Goal: Entertainment & Leisure: Browse casually

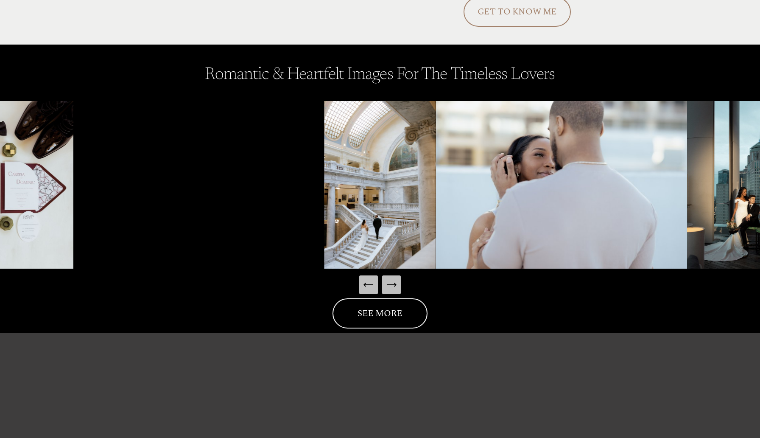
scroll to position [1207, 0]
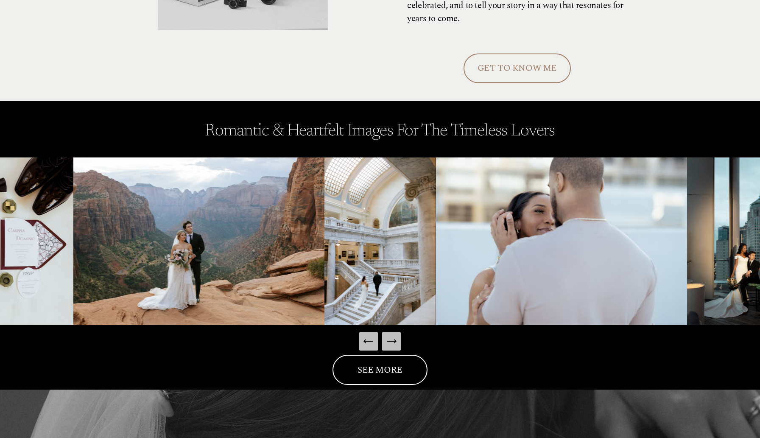
click at [393, 341] on icon "Next Slide" at bounding box center [391, 341] width 12 height 12
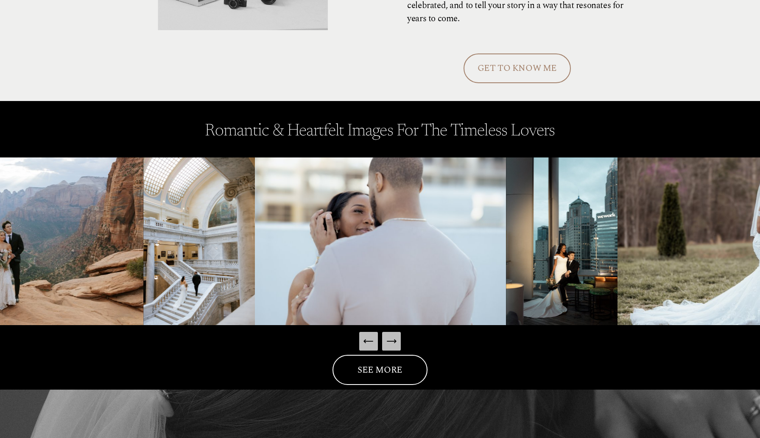
click at [393, 341] on icon "Next Slide" at bounding box center [391, 341] width 12 height 12
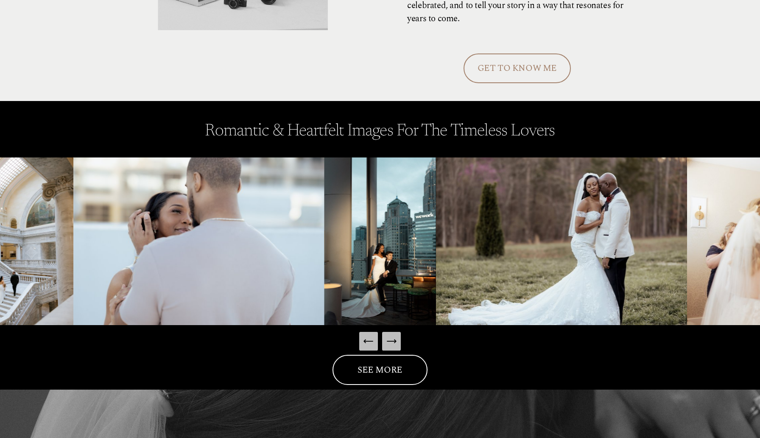
click at [393, 341] on icon "Next Slide" at bounding box center [391, 341] width 12 height 12
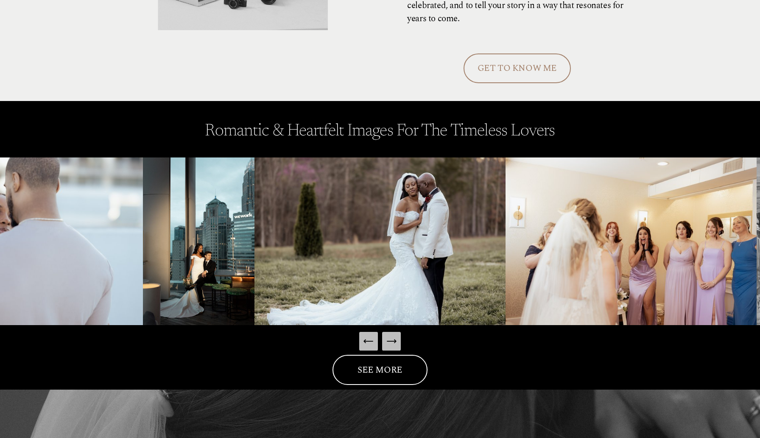
click at [393, 340] on icon "Next Slide" at bounding box center [391, 341] width 12 height 12
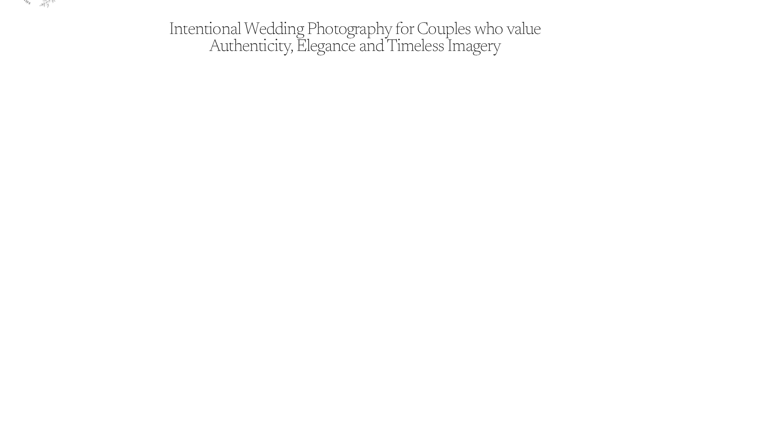
scroll to position [0, 0]
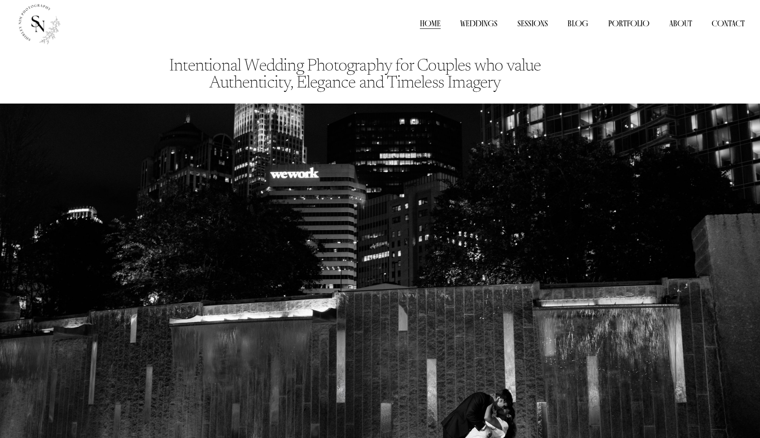
click at [0, 0] on span "Weddings" at bounding box center [0, 0] width 0 height 0
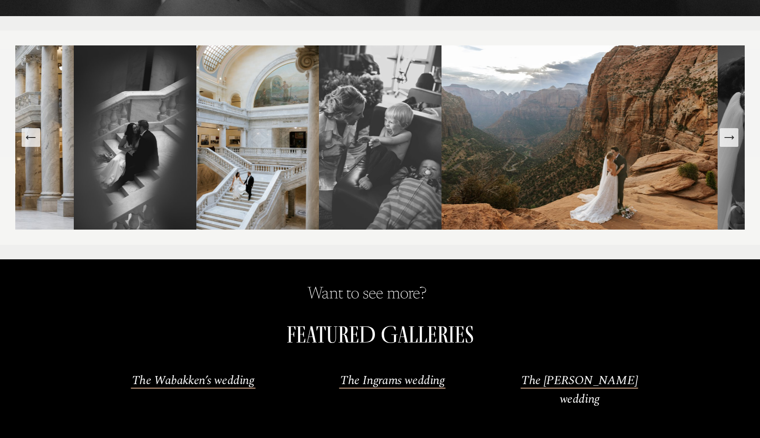
scroll to position [160, 0]
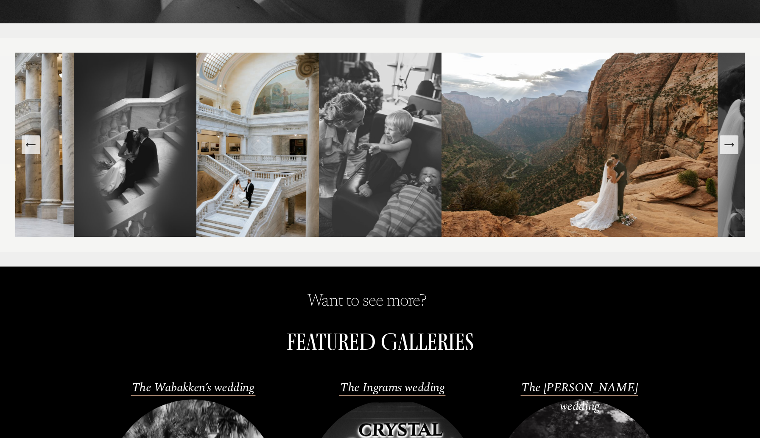
click at [732, 148] on icon "Next Slide" at bounding box center [729, 145] width 12 height 12
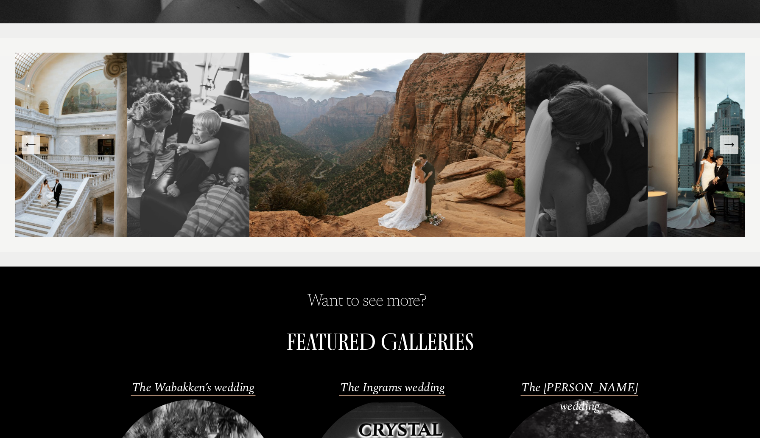
click at [732, 148] on icon "Next Slide" at bounding box center [729, 145] width 12 height 12
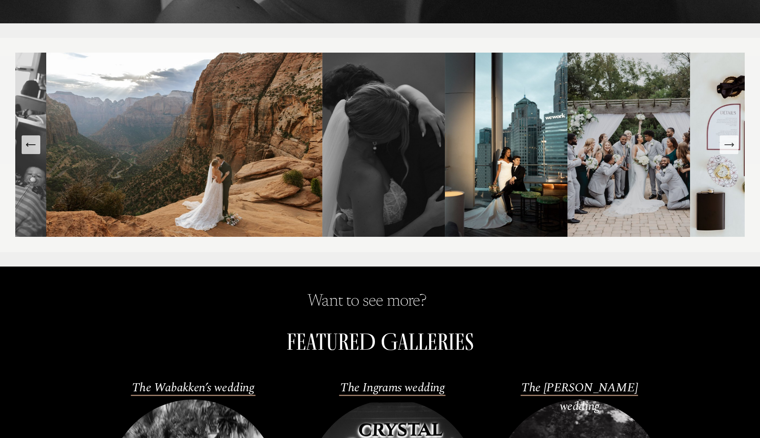
click at [732, 148] on icon "Next Slide" at bounding box center [729, 145] width 12 height 12
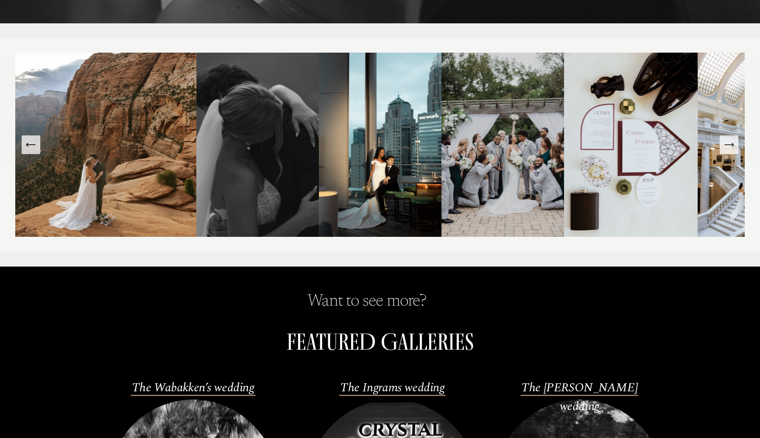
click at [732, 148] on icon "Next Slide" at bounding box center [729, 145] width 12 height 12
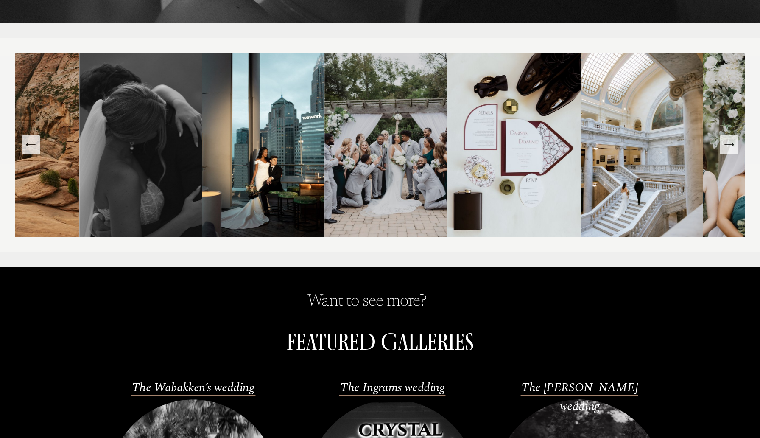
click at [732, 148] on icon "Next Slide" at bounding box center [729, 145] width 12 height 12
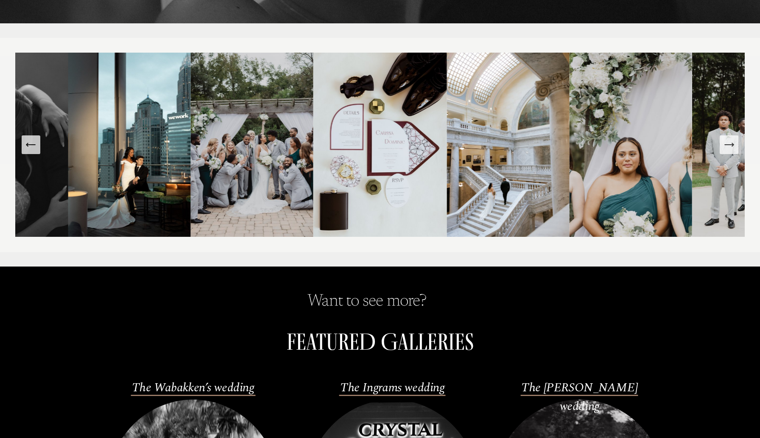
click at [732, 148] on icon "Next Slide" at bounding box center [729, 145] width 12 height 12
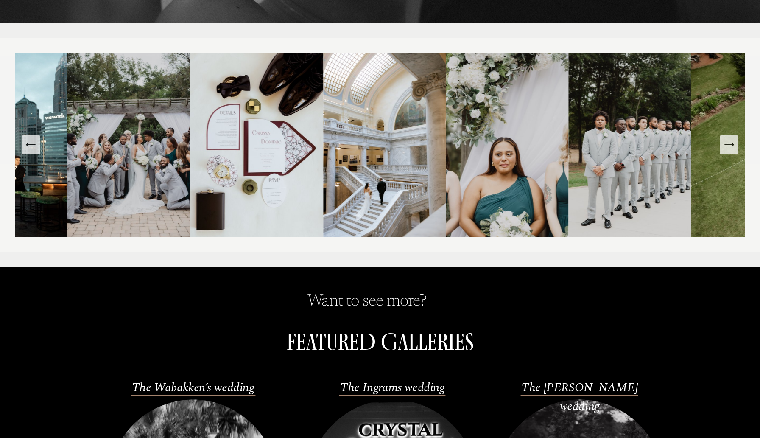
click at [732, 148] on icon "Next Slide" at bounding box center [729, 145] width 12 height 12
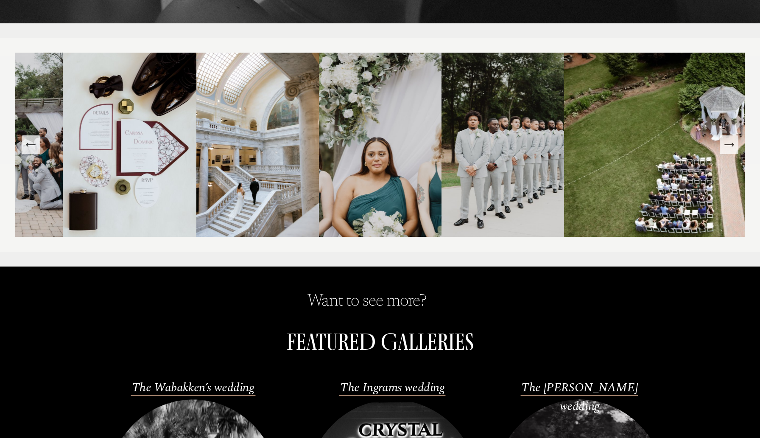
click at [732, 148] on icon "Next Slide" at bounding box center [729, 145] width 12 height 12
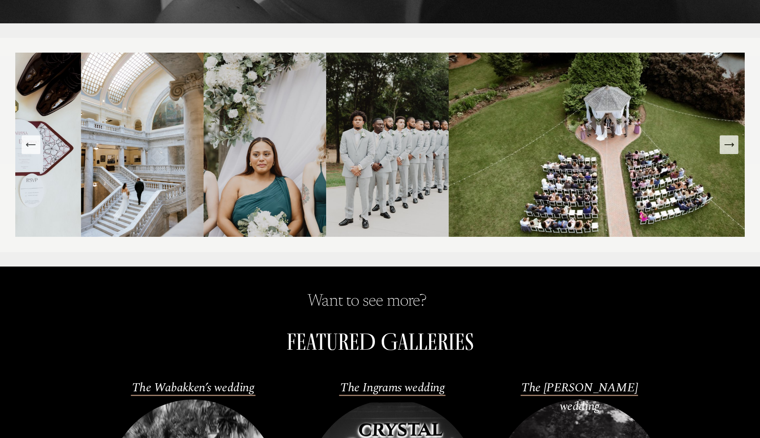
click at [732, 148] on icon "Next Slide" at bounding box center [729, 145] width 12 height 12
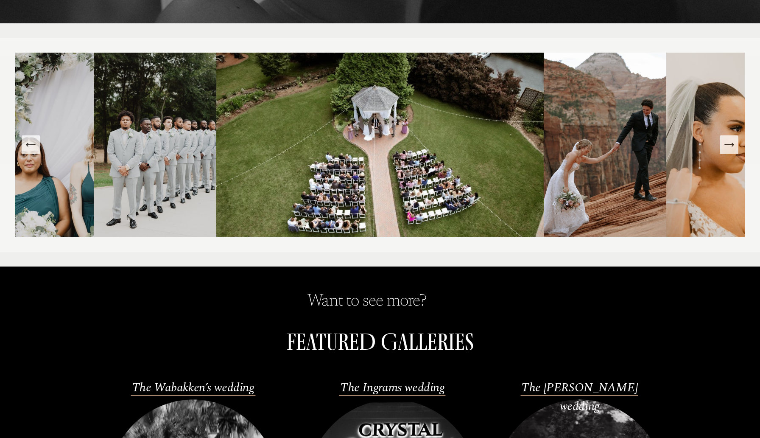
click at [732, 148] on icon "Next Slide" at bounding box center [729, 145] width 12 height 12
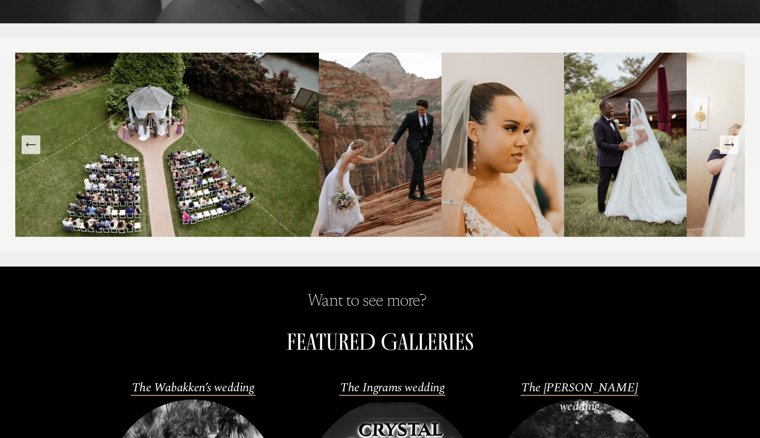
click at [732, 148] on icon "Next Slide" at bounding box center [729, 145] width 12 height 12
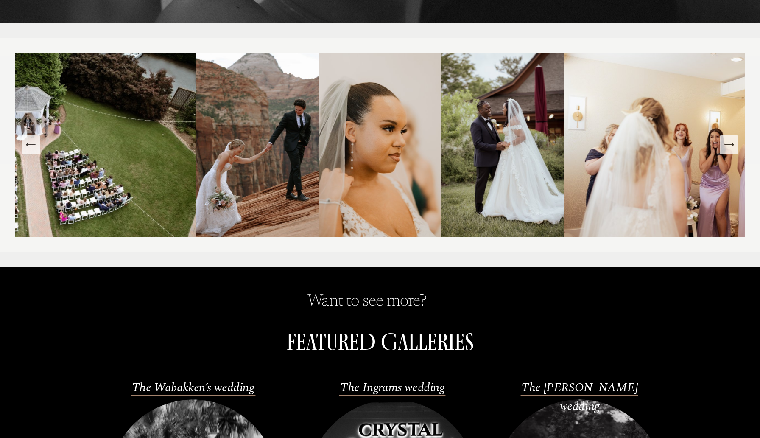
click at [732, 148] on icon "Next Slide" at bounding box center [729, 145] width 12 height 12
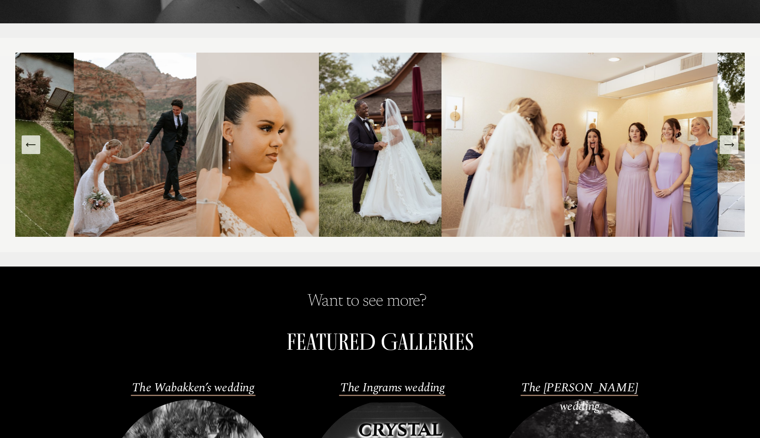
click at [732, 148] on icon "Next Slide" at bounding box center [729, 145] width 12 height 12
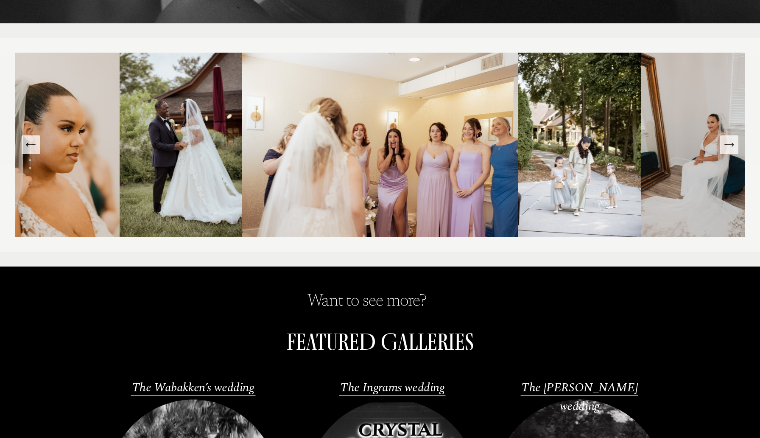
click at [732, 148] on icon "Next Slide" at bounding box center [729, 145] width 12 height 12
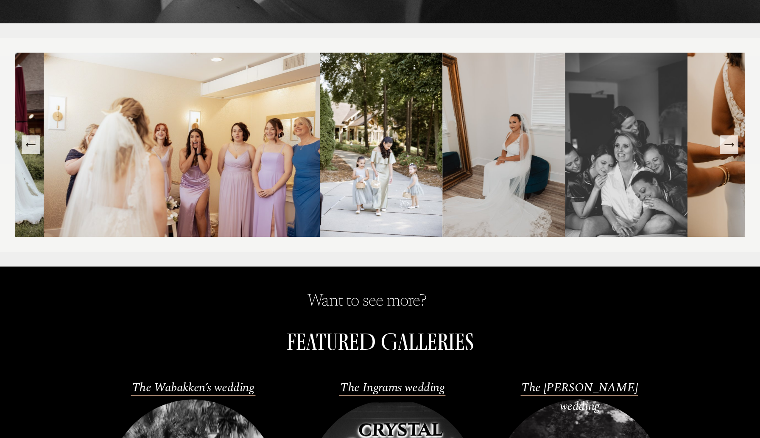
click at [732, 148] on icon "Next Slide" at bounding box center [729, 145] width 12 height 12
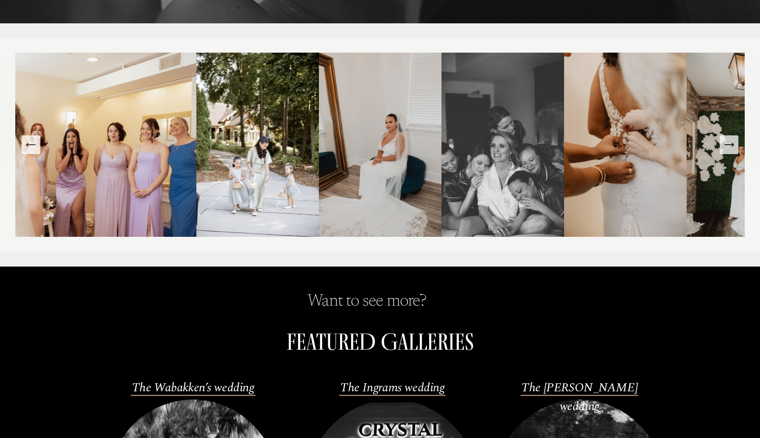
click at [732, 148] on icon "Next Slide" at bounding box center [729, 145] width 12 height 12
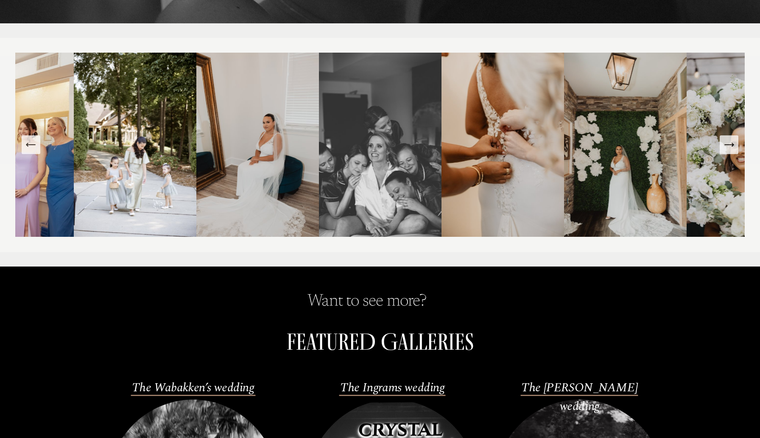
click at [732, 148] on icon "Next Slide" at bounding box center [729, 145] width 12 height 12
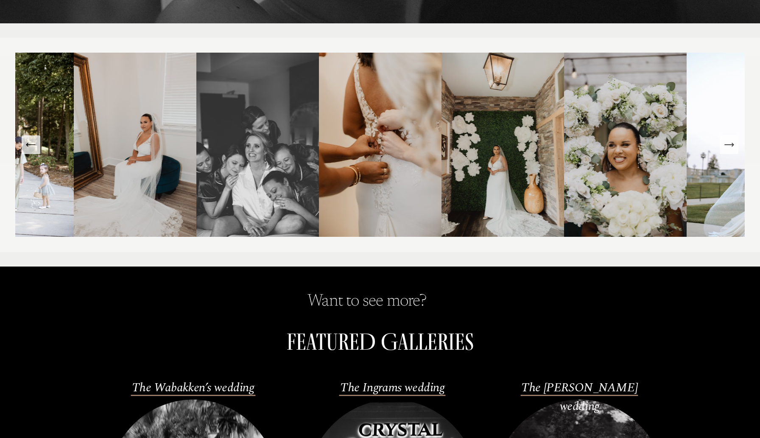
click at [732, 148] on icon "Next Slide" at bounding box center [729, 145] width 12 height 12
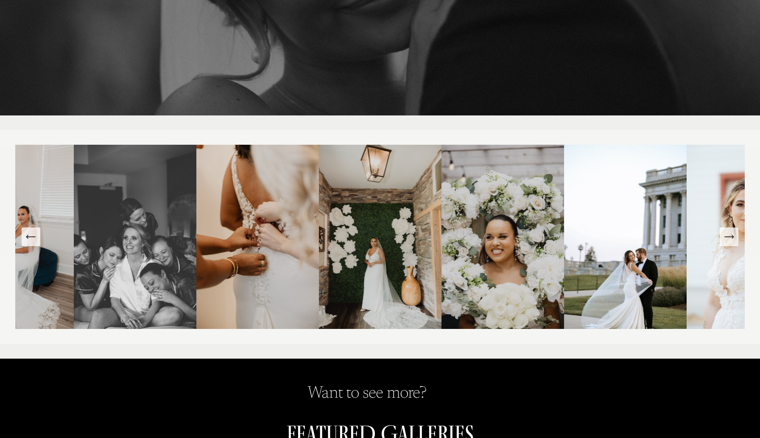
scroll to position [0, 0]
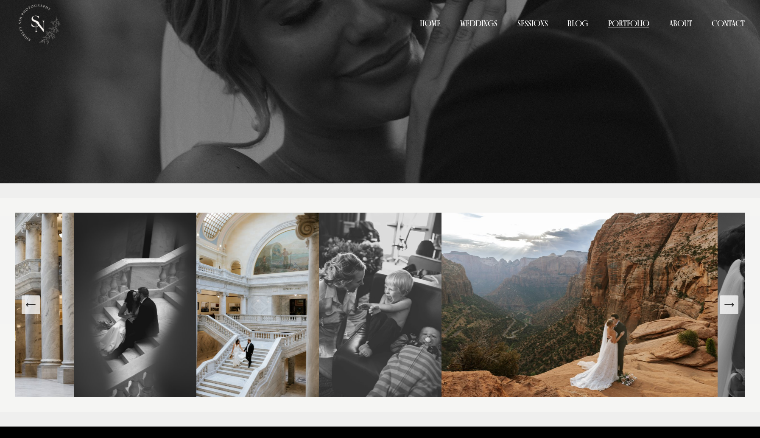
click at [729, 309] on icon "Next Slide" at bounding box center [729, 304] width 12 height 12
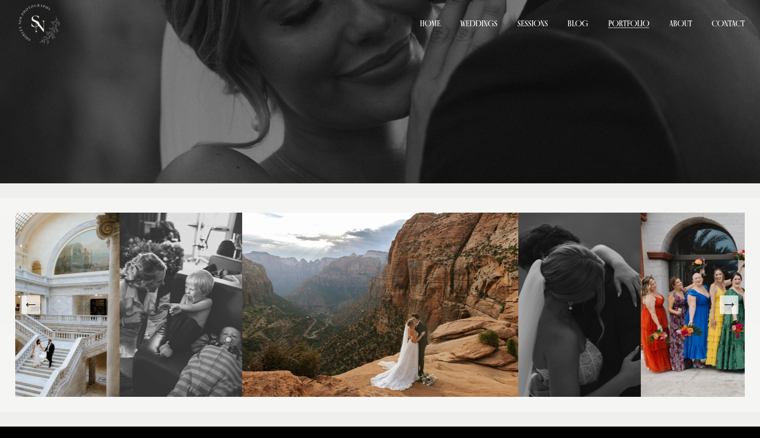
click at [729, 309] on icon "Next Slide" at bounding box center [729, 304] width 12 height 12
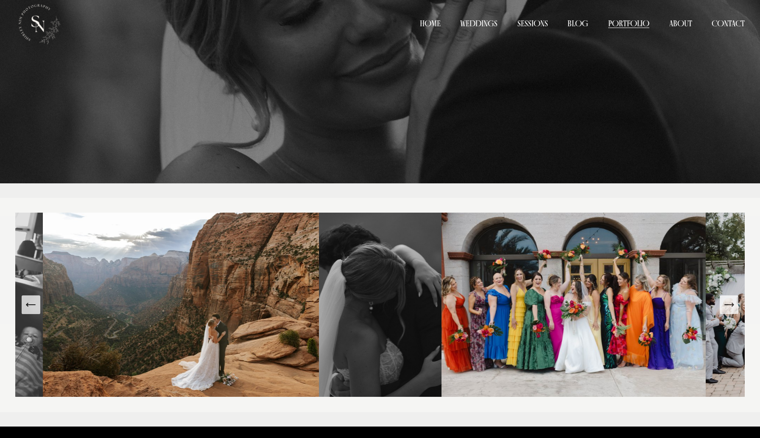
click at [34, 307] on icon "Previous Slide" at bounding box center [31, 304] width 12 height 12
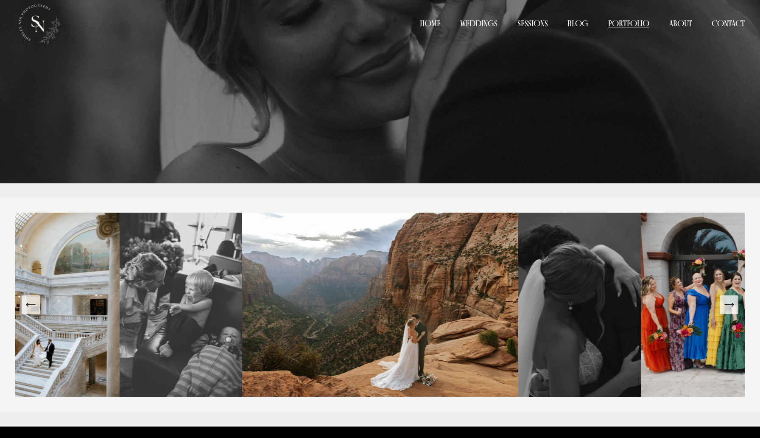
click at [34, 307] on icon "Previous Slide" at bounding box center [31, 304] width 12 height 12
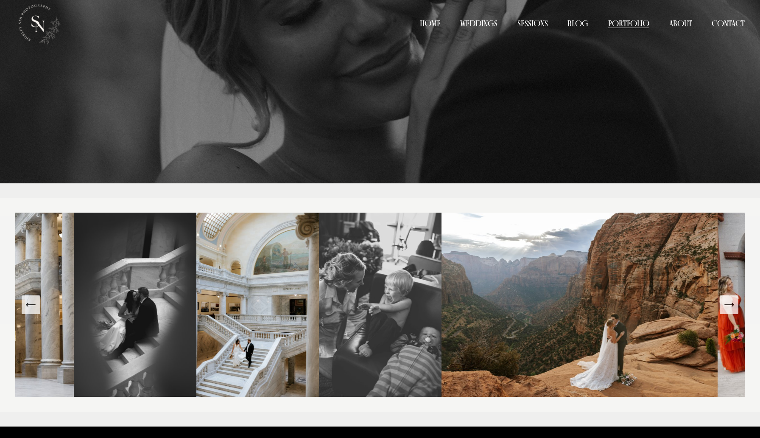
click at [730, 311] on button "Next Slide" at bounding box center [728, 304] width 19 height 19
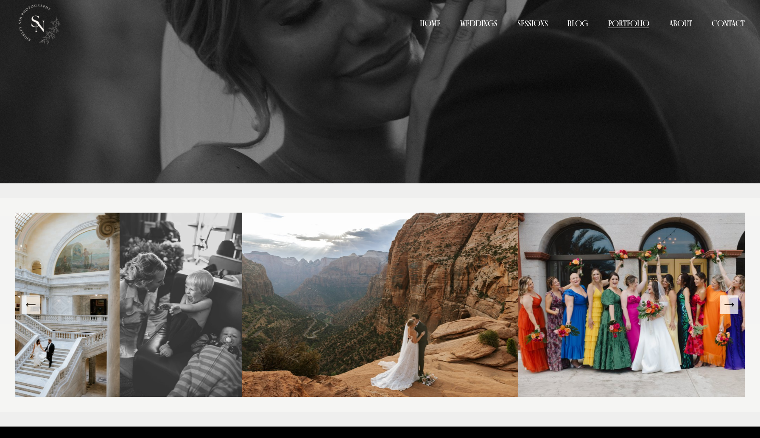
click at [730, 311] on button "Next Slide" at bounding box center [728, 304] width 19 height 19
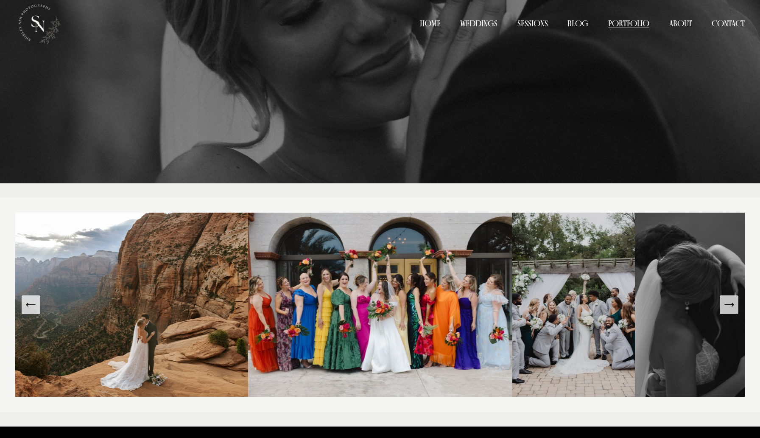
click at [730, 311] on button "Next Slide" at bounding box center [728, 304] width 19 height 19
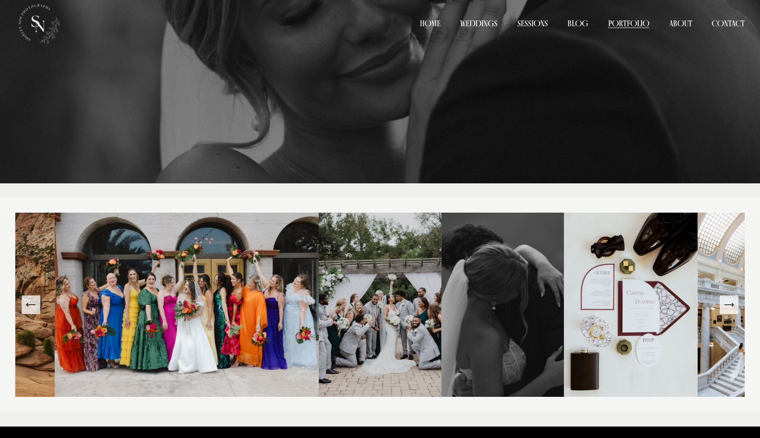
click at [730, 311] on button "Next Slide" at bounding box center [728, 304] width 19 height 19
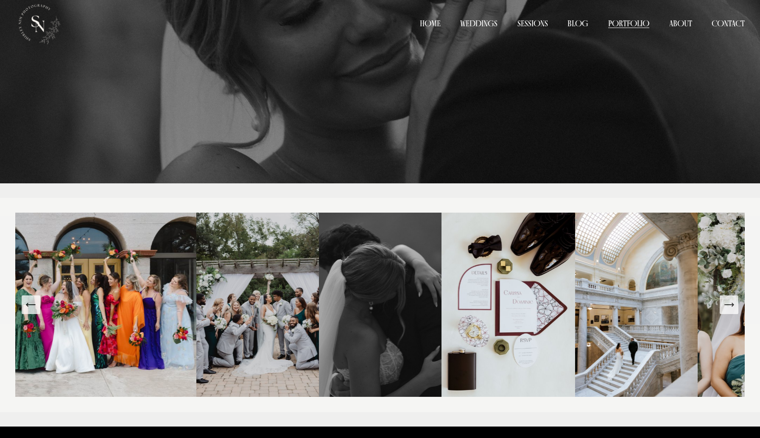
click at [730, 311] on button "Next Slide" at bounding box center [728, 304] width 19 height 19
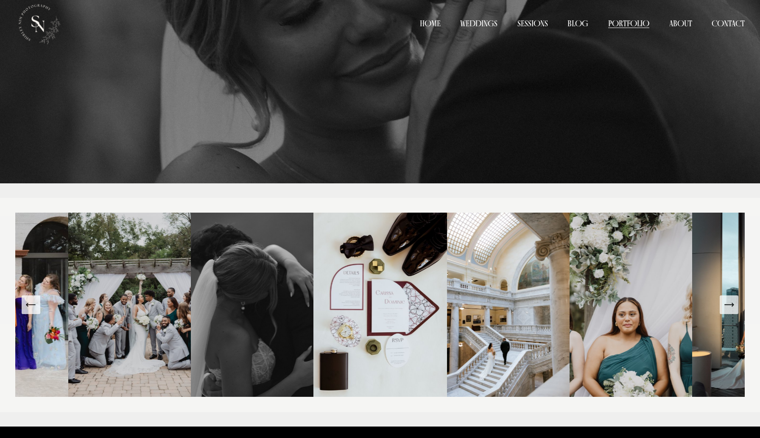
click at [726, 312] on button "Next Slide" at bounding box center [728, 304] width 19 height 19
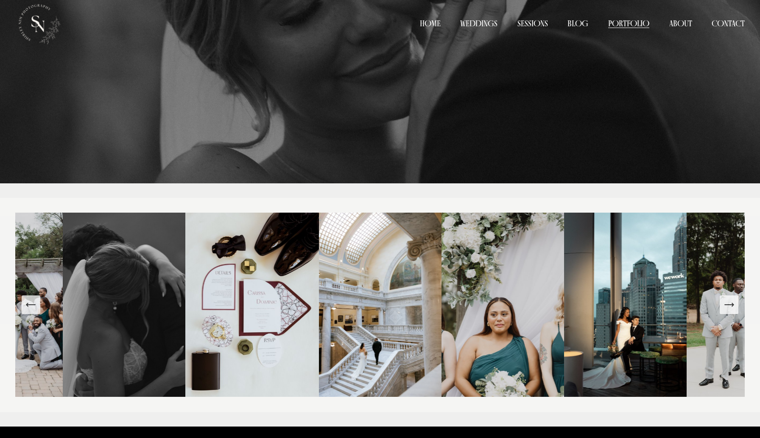
click at [726, 312] on button "Next Slide" at bounding box center [728, 304] width 19 height 19
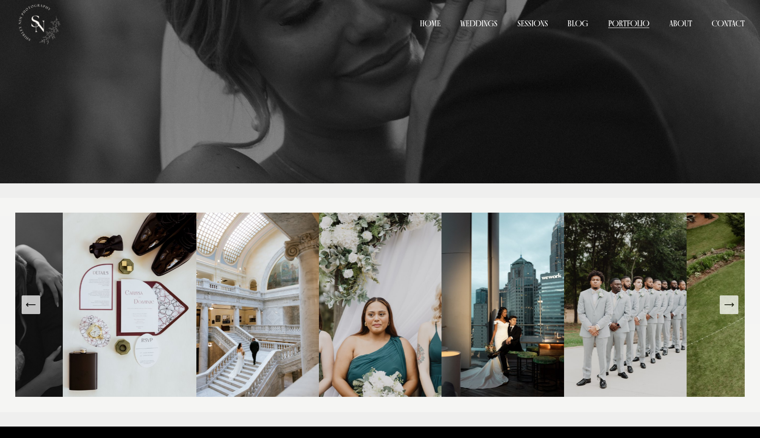
click at [726, 312] on button "Next Slide" at bounding box center [728, 304] width 19 height 19
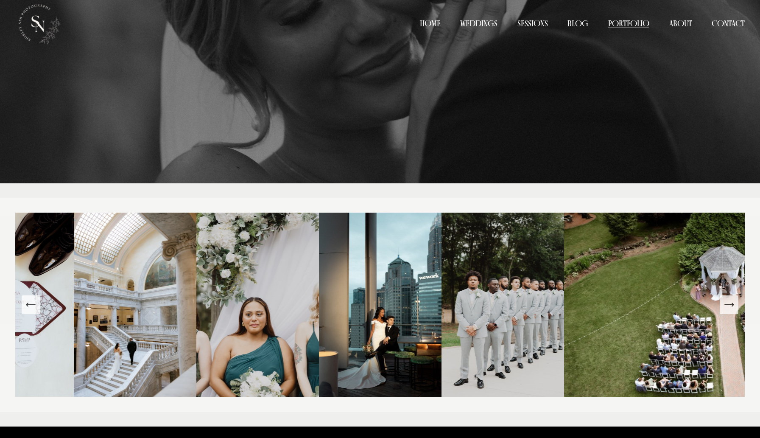
click at [726, 312] on button "Next Slide" at bounding box center [728, 304] width 19 height 19
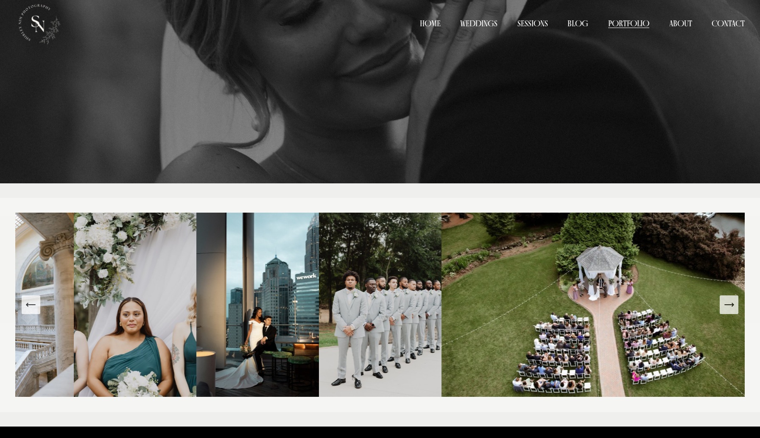
click at [726, 312] on button "Next Slide" at bounding box center [728, 304] width 19 height 19
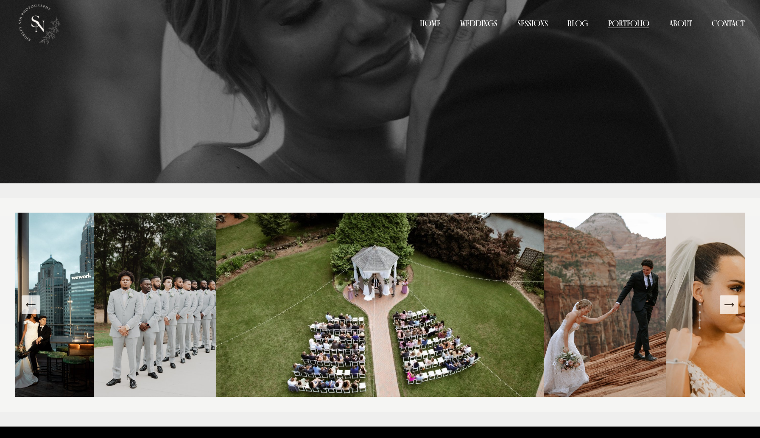
click at [726, 312] on button "Next Slide" at bounding box center [728, 304] width 19 height 19
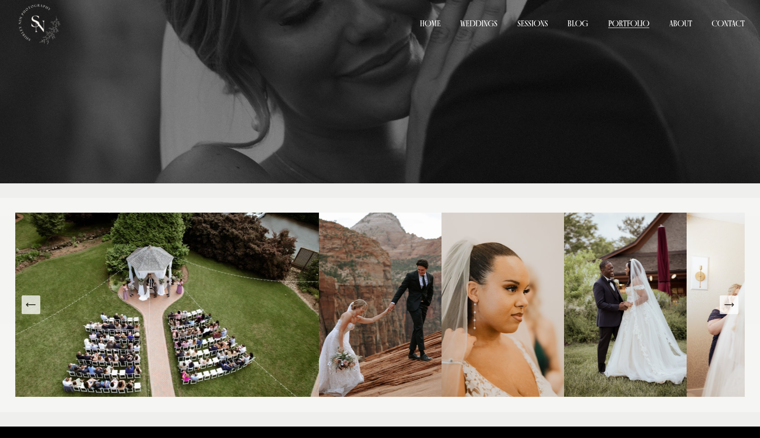
click at [726, 312] on button "Next Slide" at bounding box center [728, 304] width 19 height 19
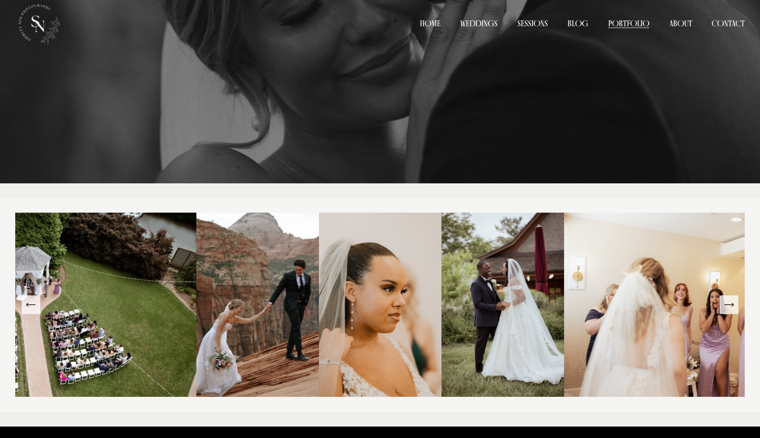
click at [726, 312] on button "Next Slide" at bounding box center [728, 304] width 19 height 19
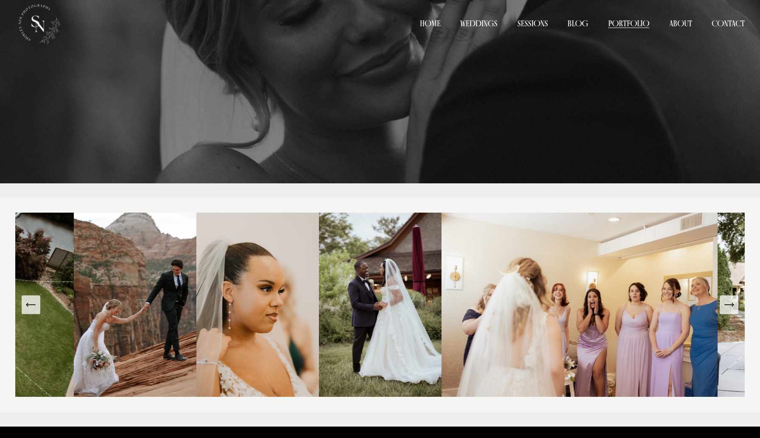
click at [726, 312] on button "Next Slide" at bounding box center [728, 304] width 19 height 19
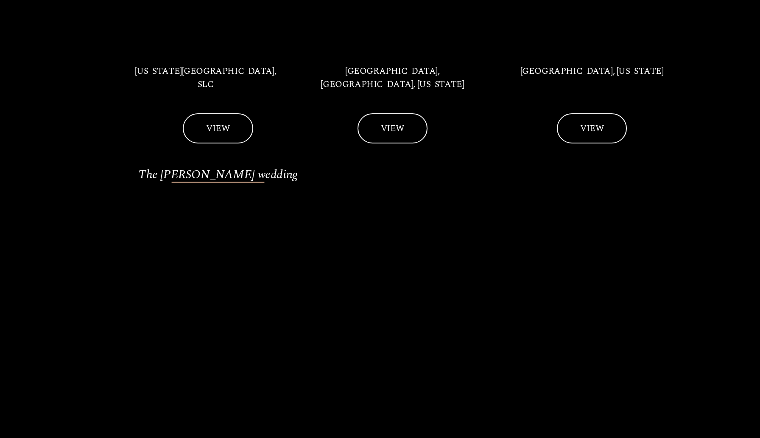
scroll to position [1130, 0]
